Goal: Task Accomplishment & Management: Manage account settings

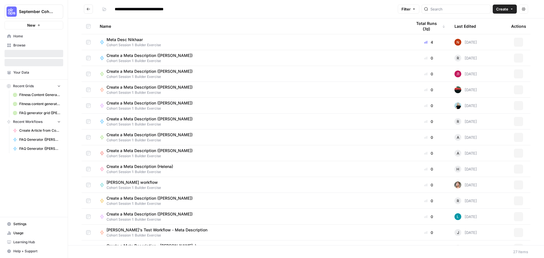
click at [33, 11] on span "September Cohort" at bounding box center [36, 12] width 34 height 6
click at [31, 52] on span "Sage SEO" at bounding box center [54, 52] width 75 height 6
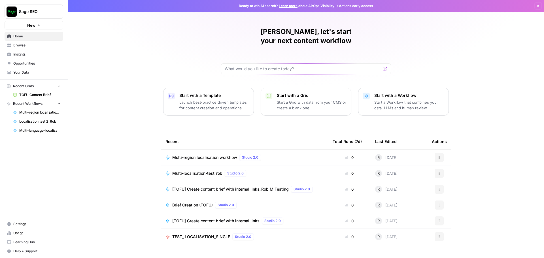
click at [13, 226] on link "Settings" at bounding box center [34, 224] width 59 height 9
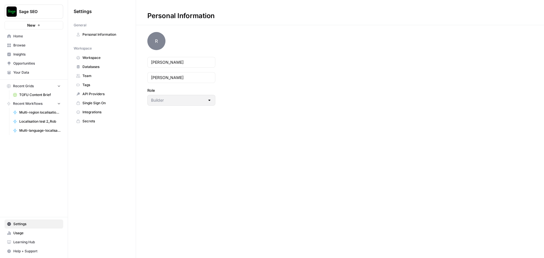
click at [19, 234] on span "Usage" at bounding box center [36, 233] width 47 height 5
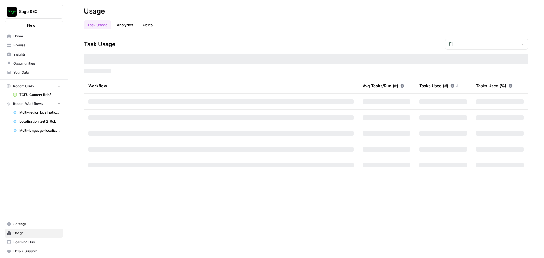
type input "September Tasks"
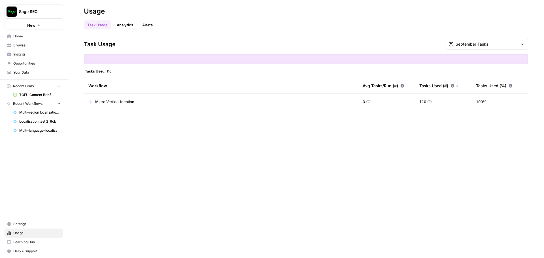
click at [134, 25] on link "Analytics" at bounding box center [124, 24] width 23 height 9
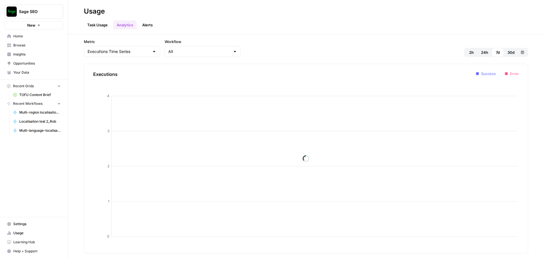
click at [149, 24] on link "Alerts" at bounding box center [147, 24] width 17 height 9
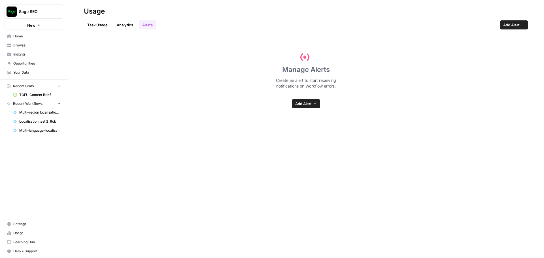
click at [20, 225] on span "Settings" at bounding box center [36, 224] width 47 height 5
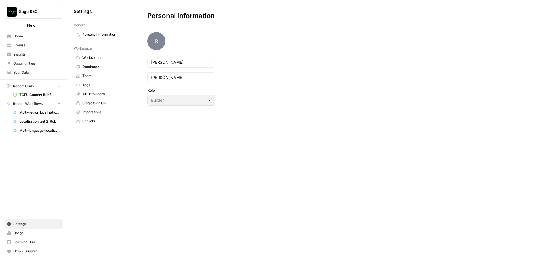
click at [94, 93] on span "API Providers" at bounding box center [105, 94] width 45 height 5
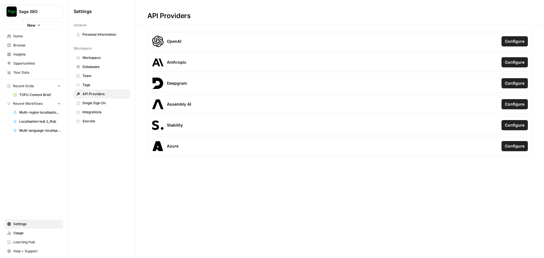
click at [91, 35] on span "Personal Information" at bounding box center [105, 34] width 45 height 5
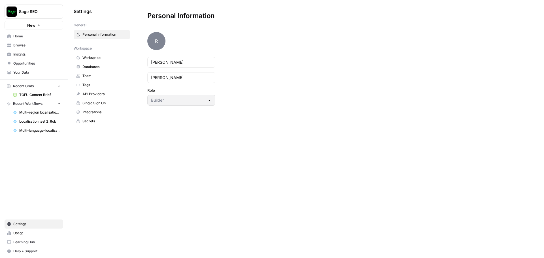
click at [86, 121] on span "Secrets" at bounding box center [105, 121] width 45 height 5
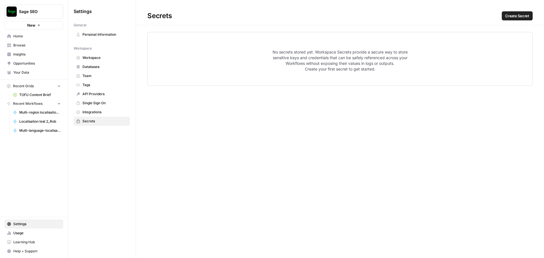
click at [91, 113] on span "Integrations" at bounding box center [105, 112] width 45 height 5
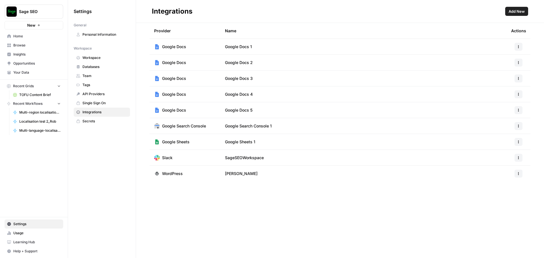
click at [91, 121] on span "Secrets" at bounding box center [105, 121] width 45 height 5
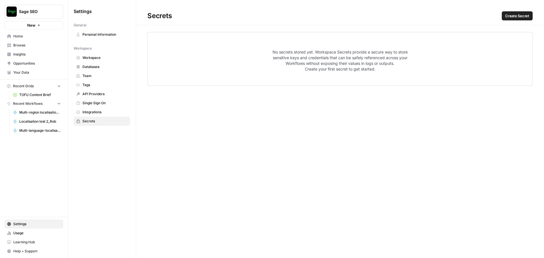
click at [96, 102] on span "Single Sign On" at bounding box center [105, 103] width 45 height 5
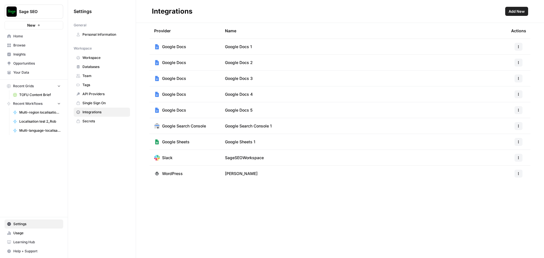
click at [34, 237] on link "Usage" at bounding box center [34, 233] width 59 height 9
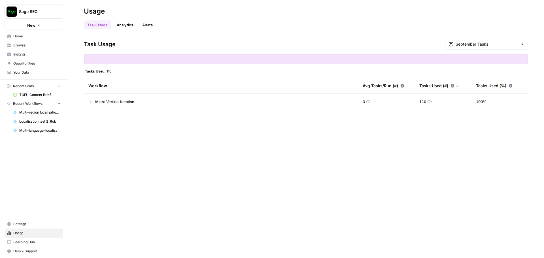
click at [116, 102] on span "Micro Vertical Ideation" at bounding box center [114, 102] width 39 height 6
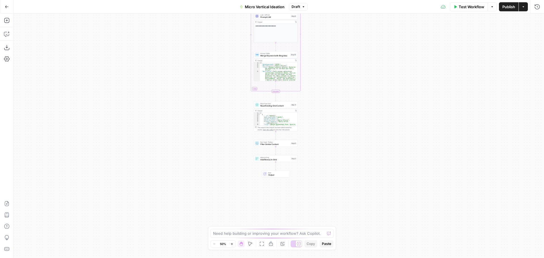
drag, startPoint x: 380, startPoint y: 98, endPoint x: 374, endPoint y: 43, distance: 55.3
click at [374, 43] on div "Workflow Set Inputs Inputs LLM · Gemini 2.5 Flash Prompt LLM Step 2 Output Copy…" at bounding box center [279, 136] width 531 height 245
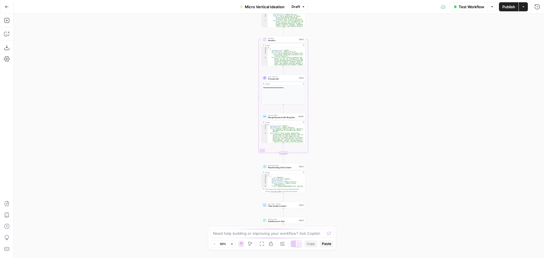
drag, startPoint x: 373, startPoint y: 98, endPoint x: 394, endPoint y: 248, distance: 151.5
click at [397, 258] on html "Sage SEO New Home Browse Insights Opportunities Your Data Recent Grids TOFU Con…" at bounding box center [272, 129] width 544 height 258
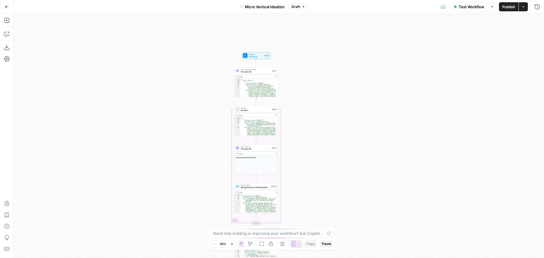
drag, startPoint x: 384, startPoint y: 165, endPoint x: 334, endPoint y: 132, distance: 60.1
click at [334, 132] on div "Workflow Set Inputs Inputs LLM · Gemini 2.5 Flash Prompt LLM Step 2 Output Copy…" at bounding box center [279, 136] width 531 height 245
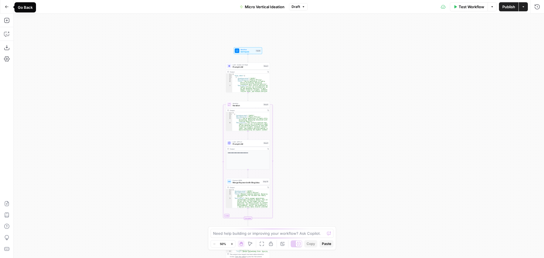
click at [7, 9] on button "Go Back" at bounding box center [7, 7] width 10 height 10
